Goal: Task Accomplishment & Management: Manage account settings

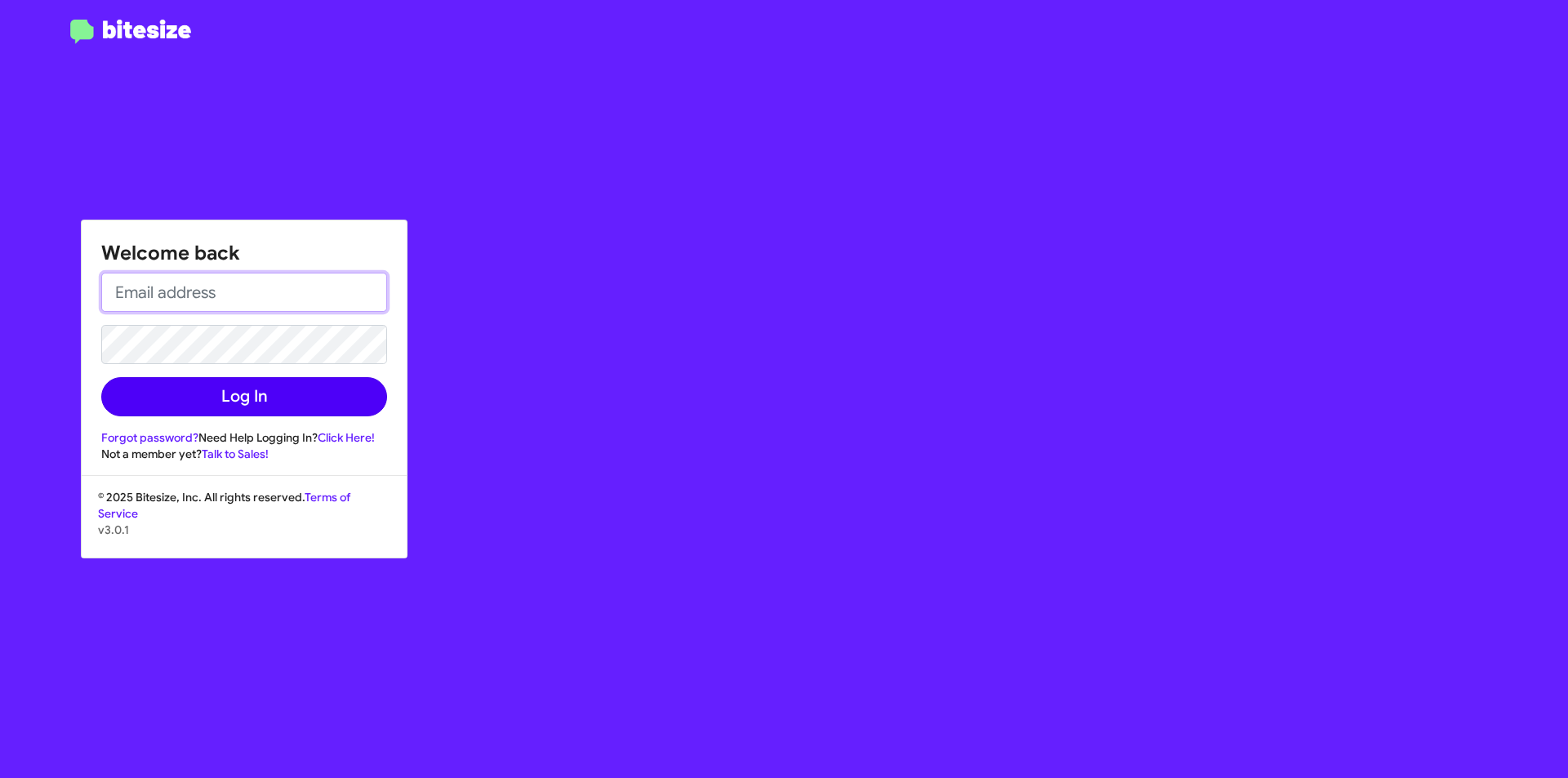
type input "bdeckert@ourismancars.com"
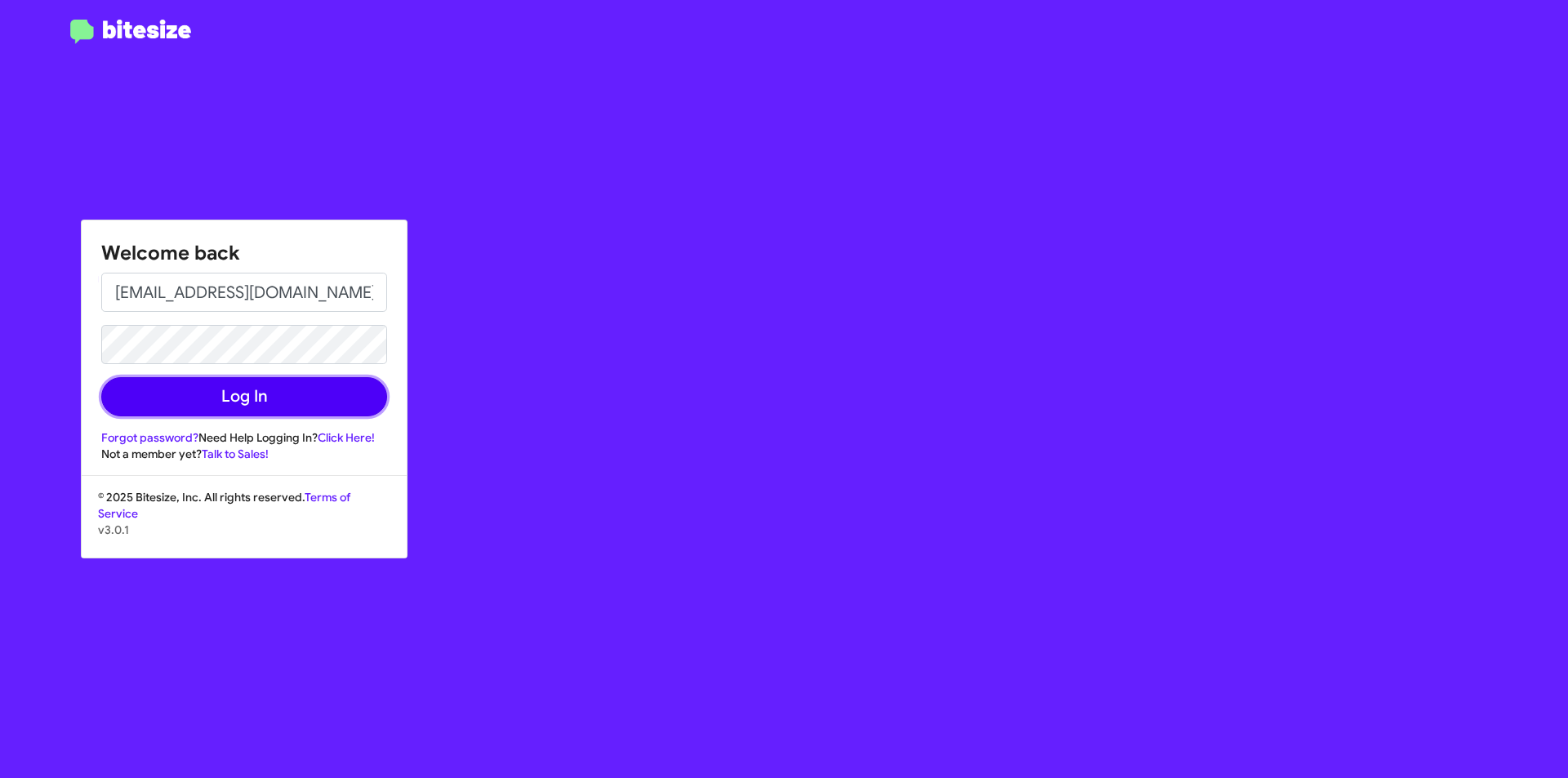
click at [296, 415] on button "Log In" at bounding box center [244, 396] width 285 height 39
